Goal: Transaction & Acquisition: Purchase product/service

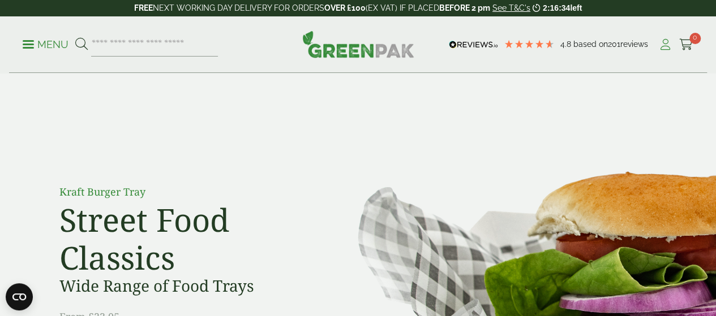
click at [661, 43] on icon at bounding box center [665, 44] width 14 height 11
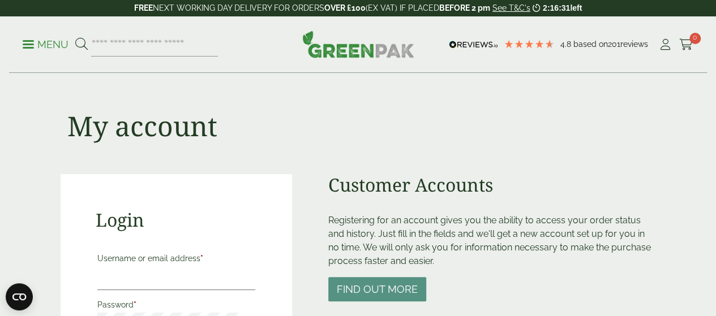
scroll to position [104, 0]
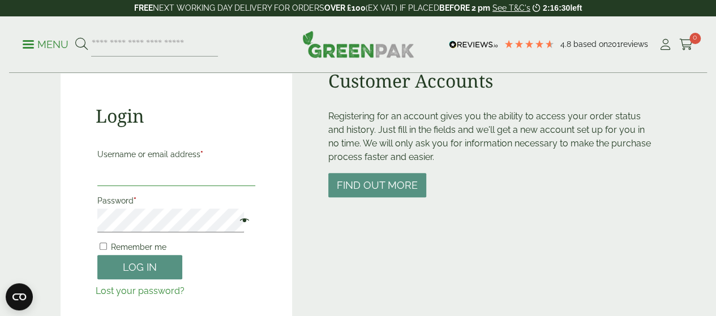
type input "**********"
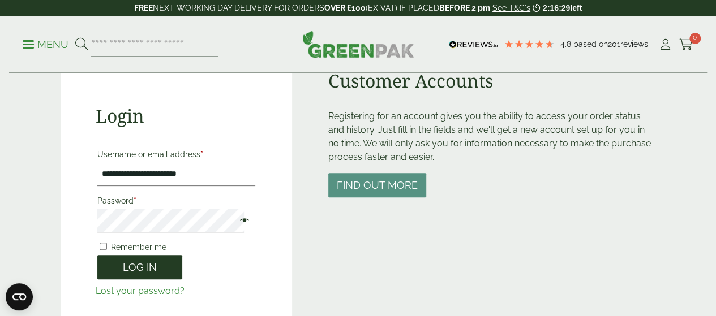
click at [117, 261] on button "Log in" at bounding box center [139, 267] width 85 height 24
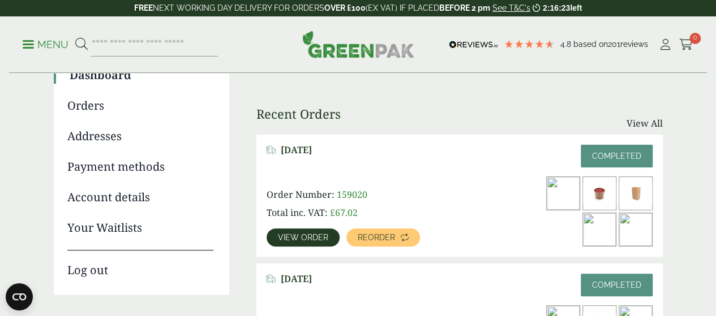
scroll to position [116, 0]
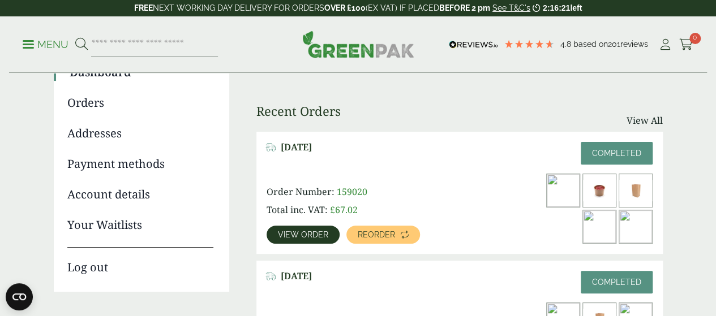
click at [310, 231] on span "View order" at bounding box center [303, 235] width 50 height 8
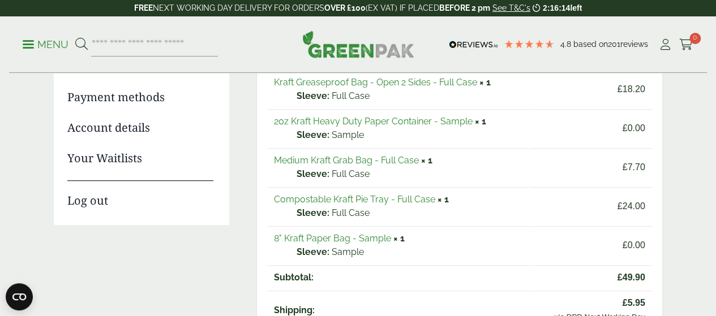
scroll to position [128, 0]
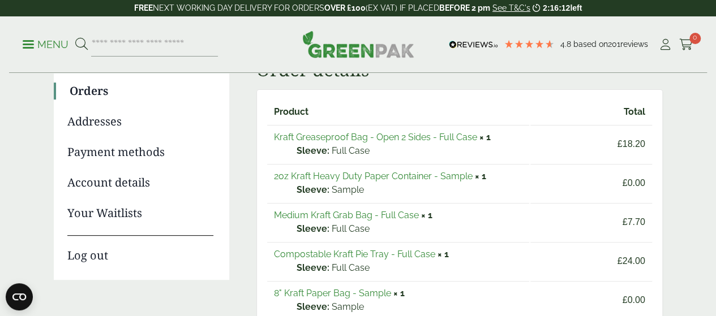
click at [375, 175] on link "2oz Kraft Heavy Duty Paper Container - Sample" at bounding box center [373, 176] width 199 height 11
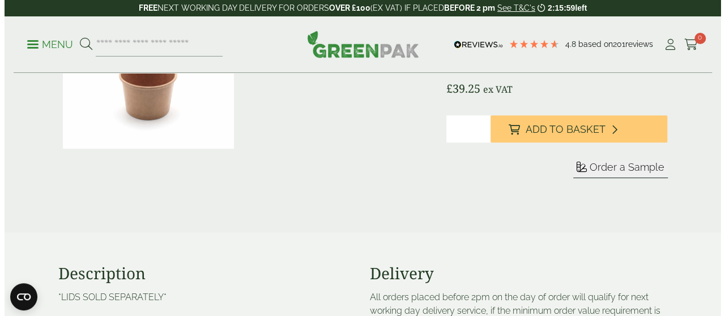
scroll to position [193, 0]
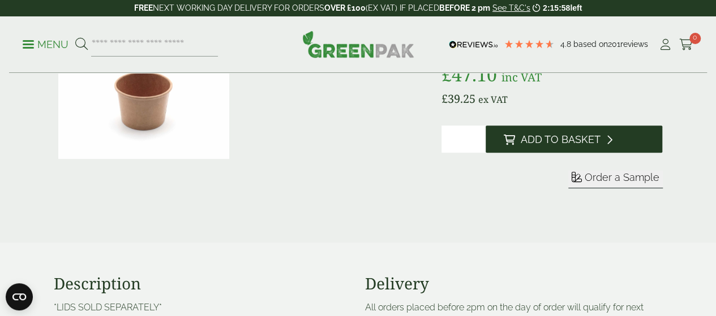
click at [570, 146] on span "Add to Basket" at bounding box center [561, 140] width 80 height 12
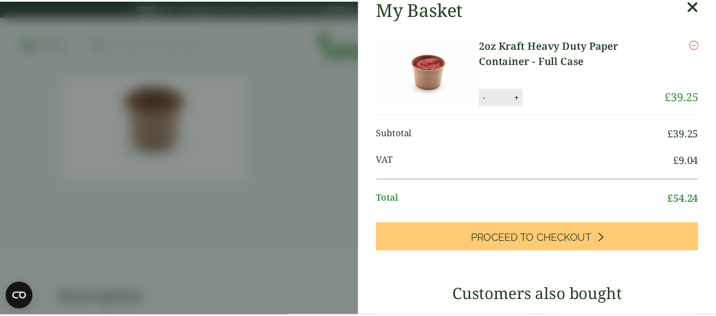
scroll to position [72, 0]
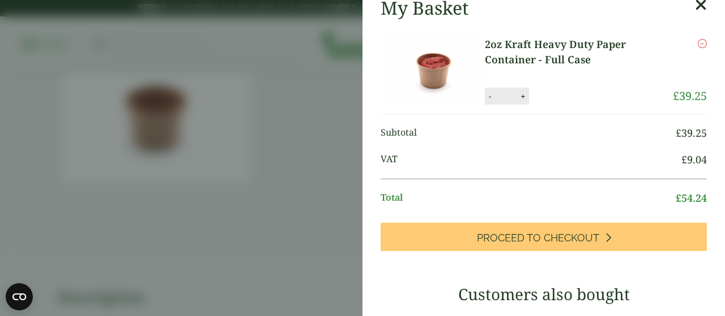
click at [695, 3] on icon at bounding box center [701, 5] width 12 height 16
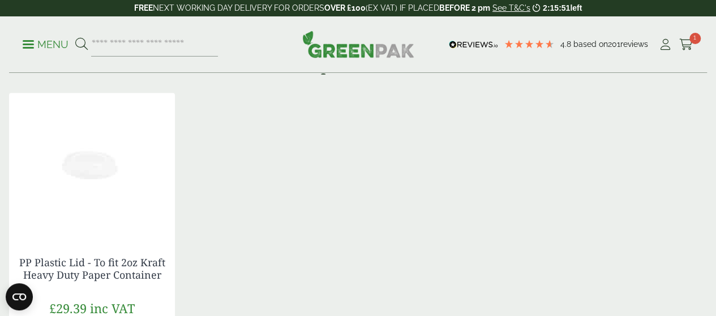
scroll to position [714, 0]
click at [84, 235] on img at bounding box center [92, 164] width 166 height 142
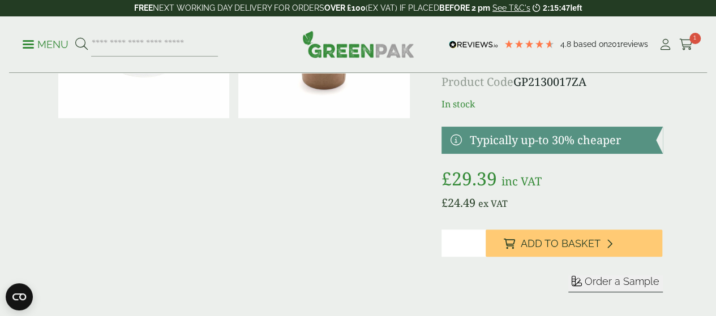
scroll to position [112, 0]
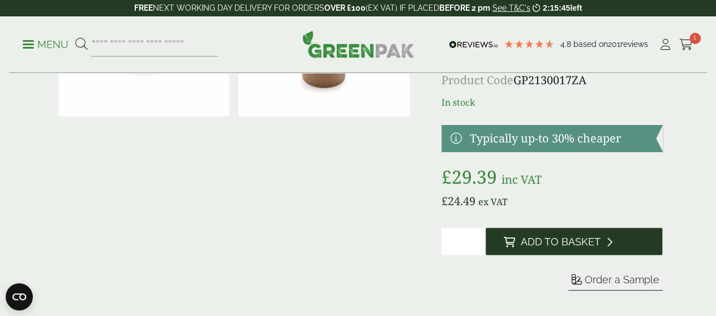
click at [573, 249] on span "Add to Basket" at bounding box center [561, 242] width 80 height 12
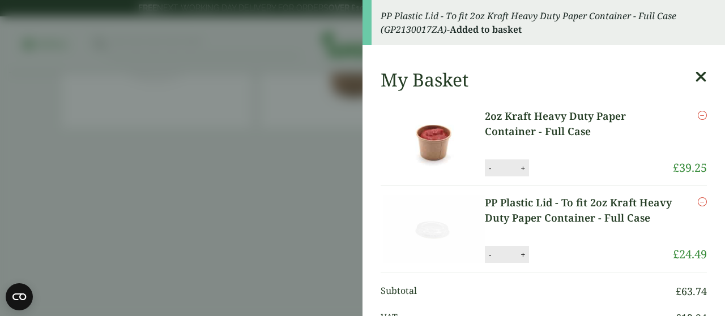
click at [300, 226] on aside "PP Plastic Lid - To fit 2oz Kraft Heavy Duty Paper Container - Full Case (GP213…" at bounding box center [362, 158] width 725 height 316
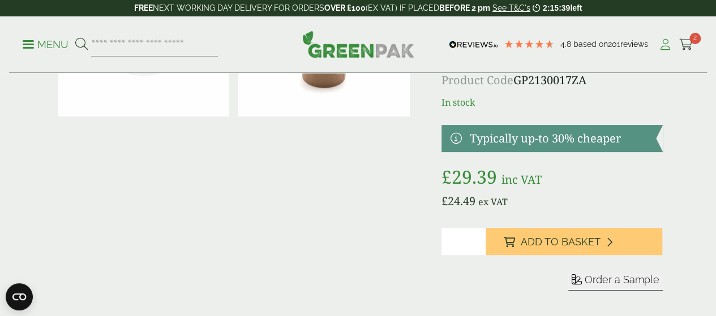
click at [664, 46] on icon at bounding box center [665, 44] width 14 height 11
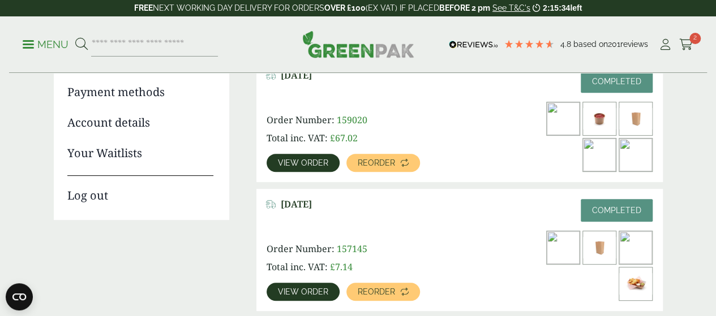
scroll to position [189, 0]
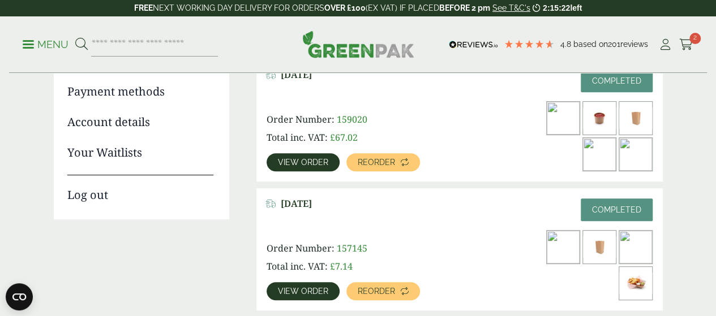
click at [304, 159] on span "View order" at bounding box center [303, 163] width 50 height 8
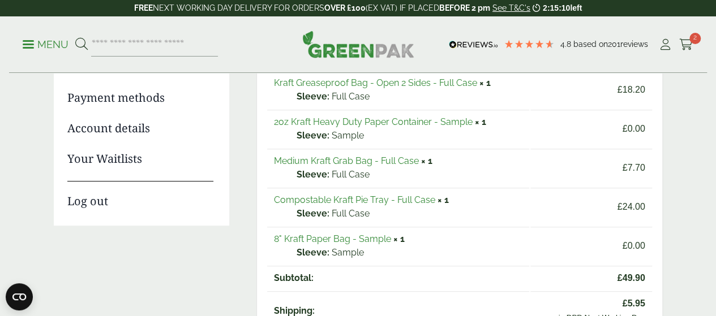
scroll to position [162, 0]
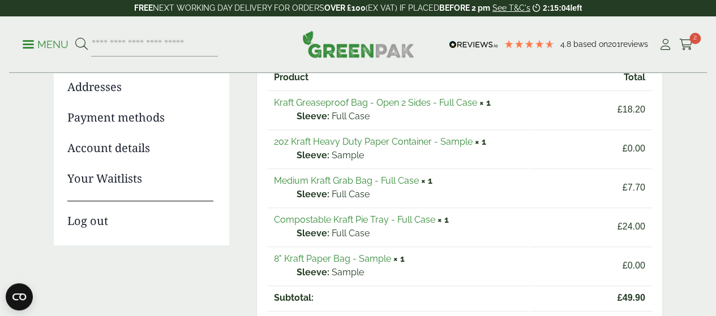
click at [337, 183] on link "Medium Kraft Grab Bag - Full Case" at bounding box center [346, 180] width 145 height 11
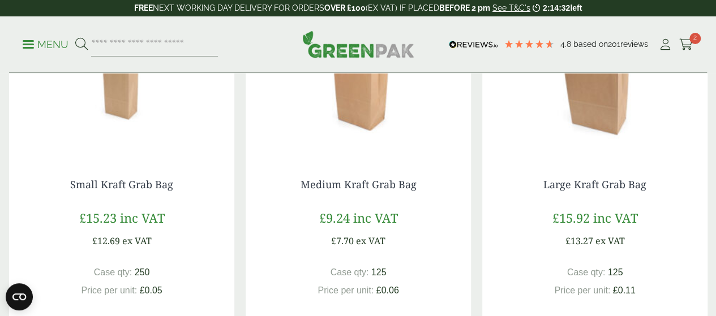
scroll to position [892, 0]
click at [127, 118] on img at bounding box center [121, 85] width 225 height 142
